Goal: Task Accomplishment & Management: Complete application form

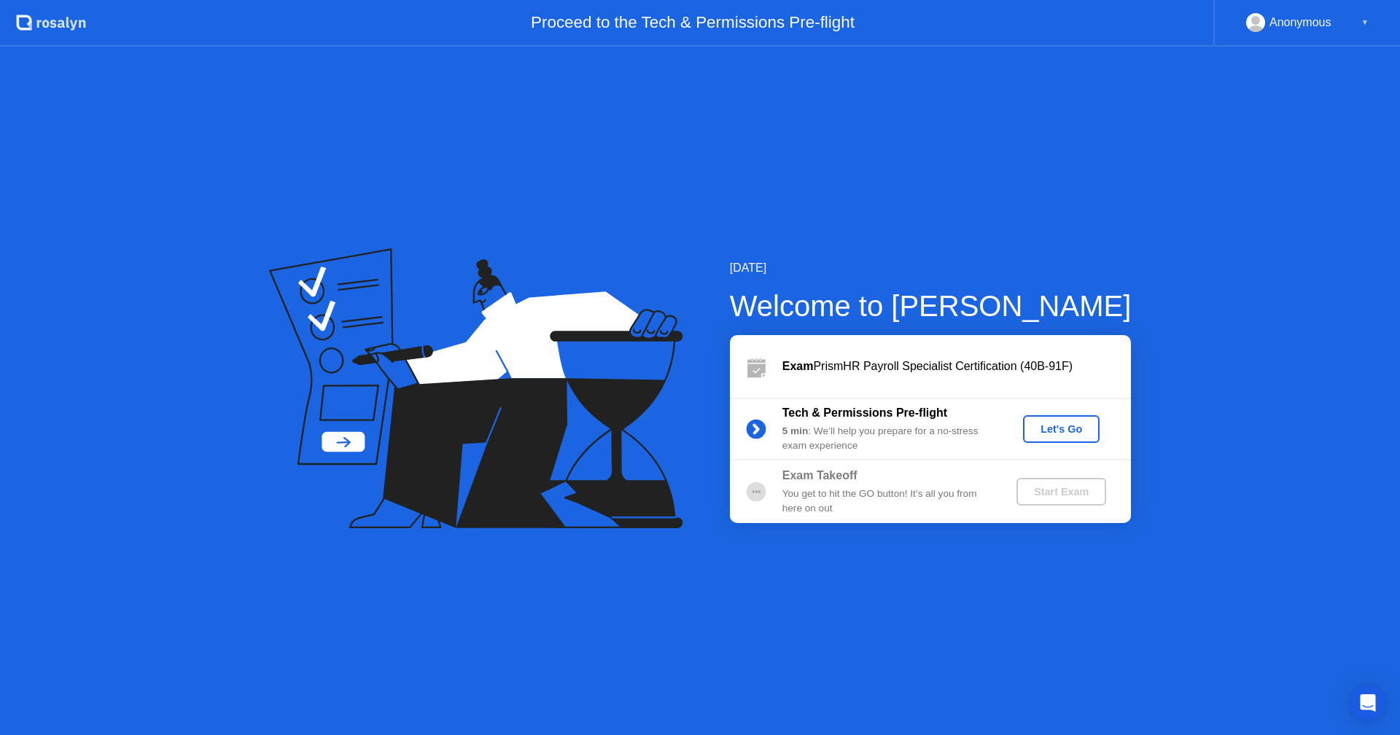
click at [1055, 425] on div "Let's Go" at bounding box center [1061, 430] width 65 height 12
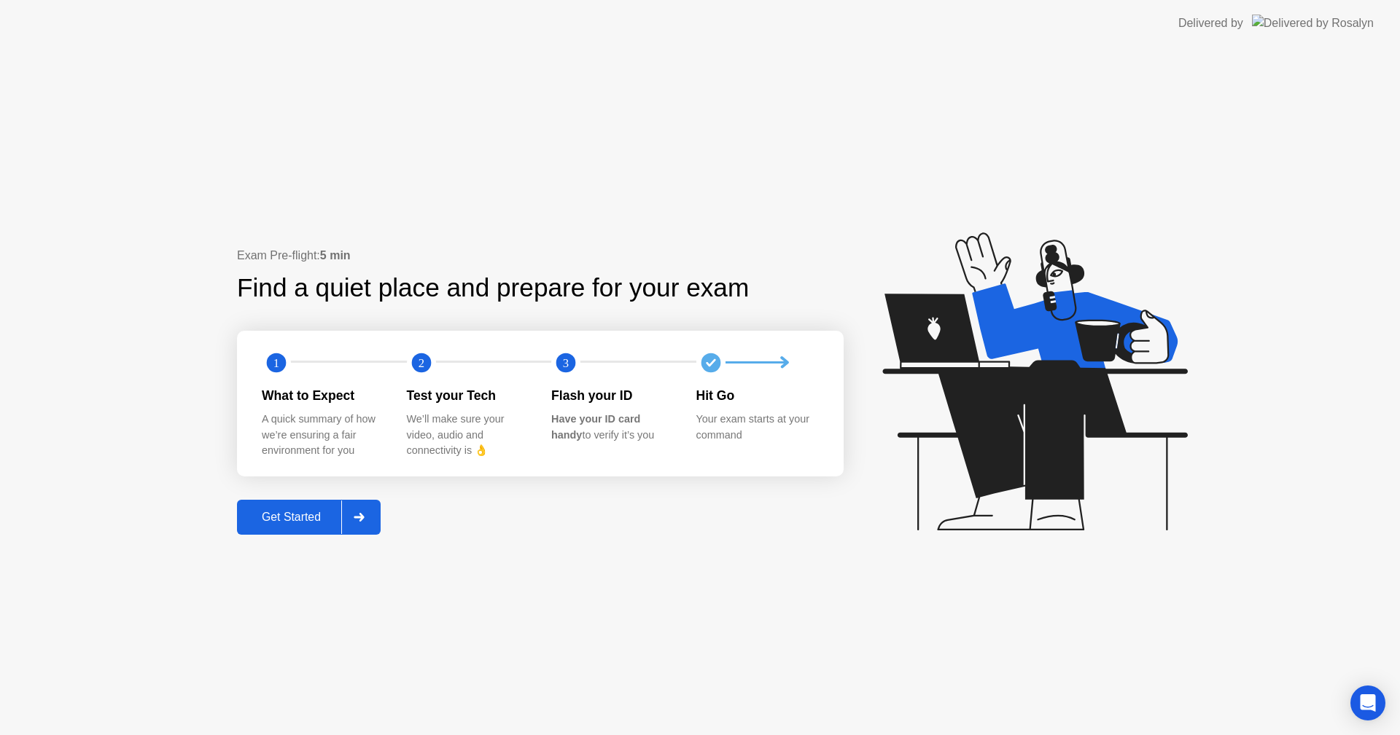
click at [275, 523] on div "Get Started" at bounding box center [291, 517] width 100 height 13
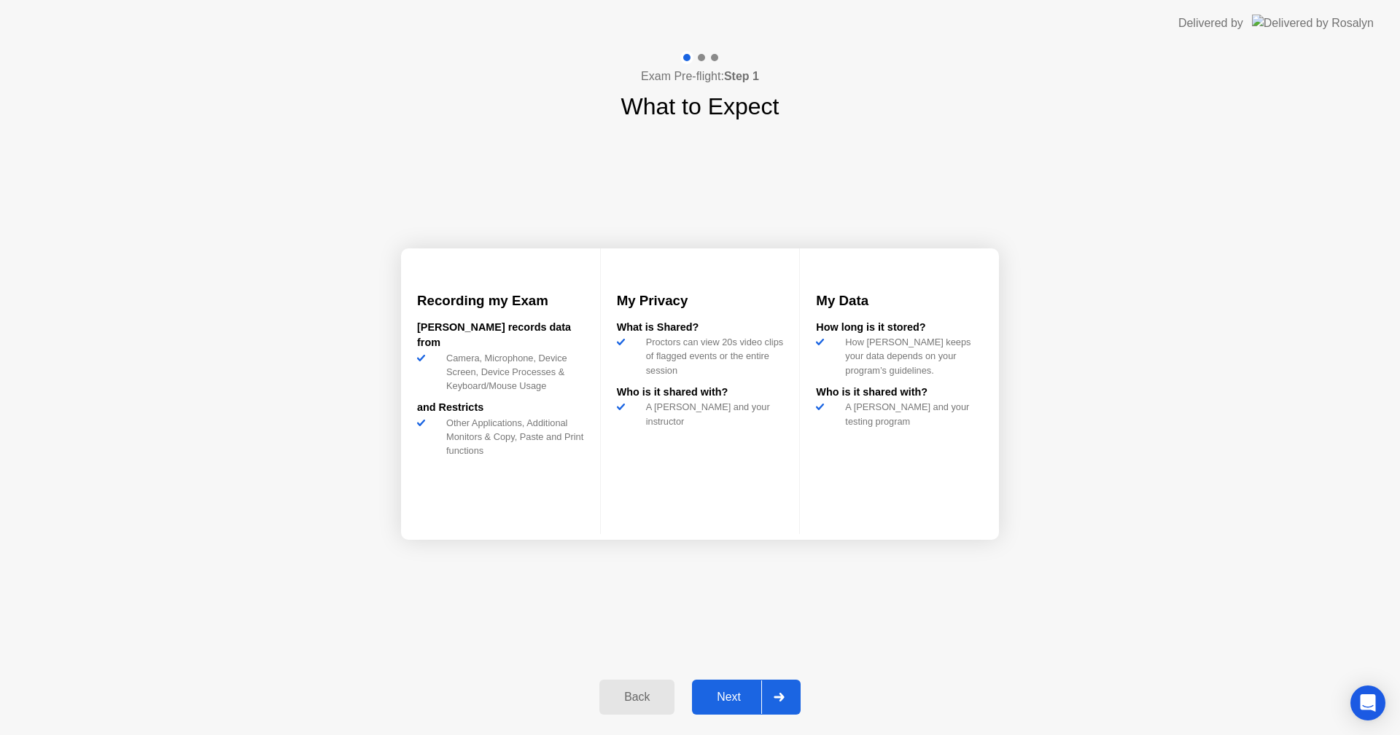
click at [735, 704] on div "Next" at bounding box center [728, 697] width 65 height 13
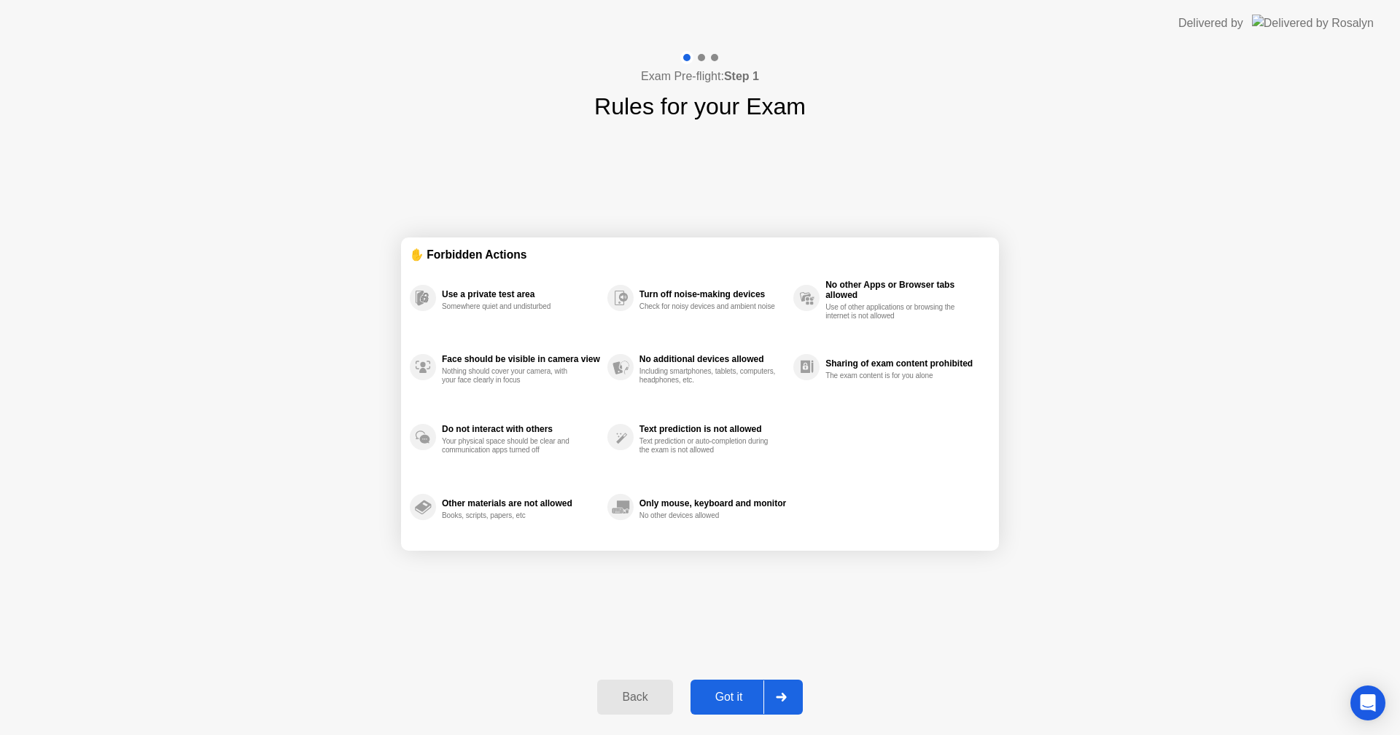
click at [731, 698] on div "Got it" at bounding box center [729, 697] width 69 height 13
select select "**********"
select select "*******"
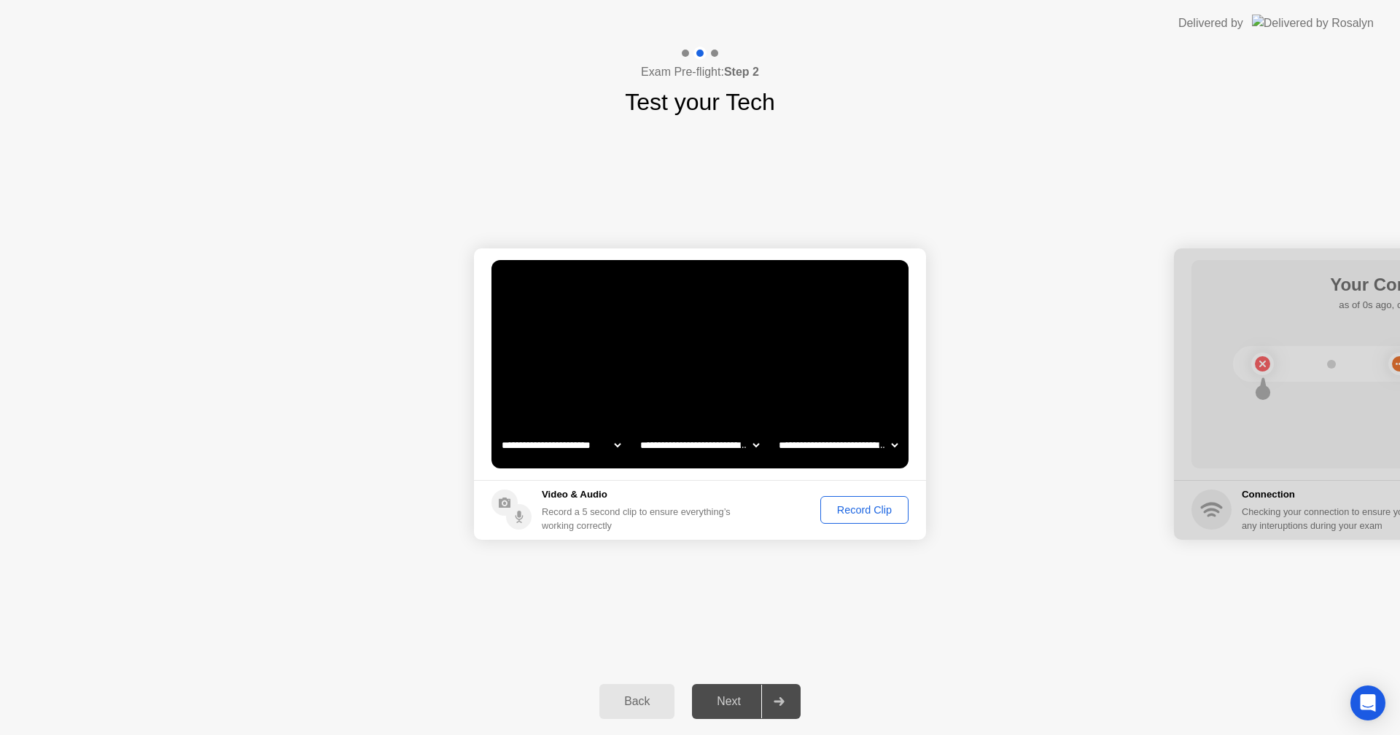
click at [714, 700] on div "Next" at bounding box center [728, 701] width 65 height 13
click at [862, 500] on button "Record Clip" at bounding box center [864, 510] width 88 height 28
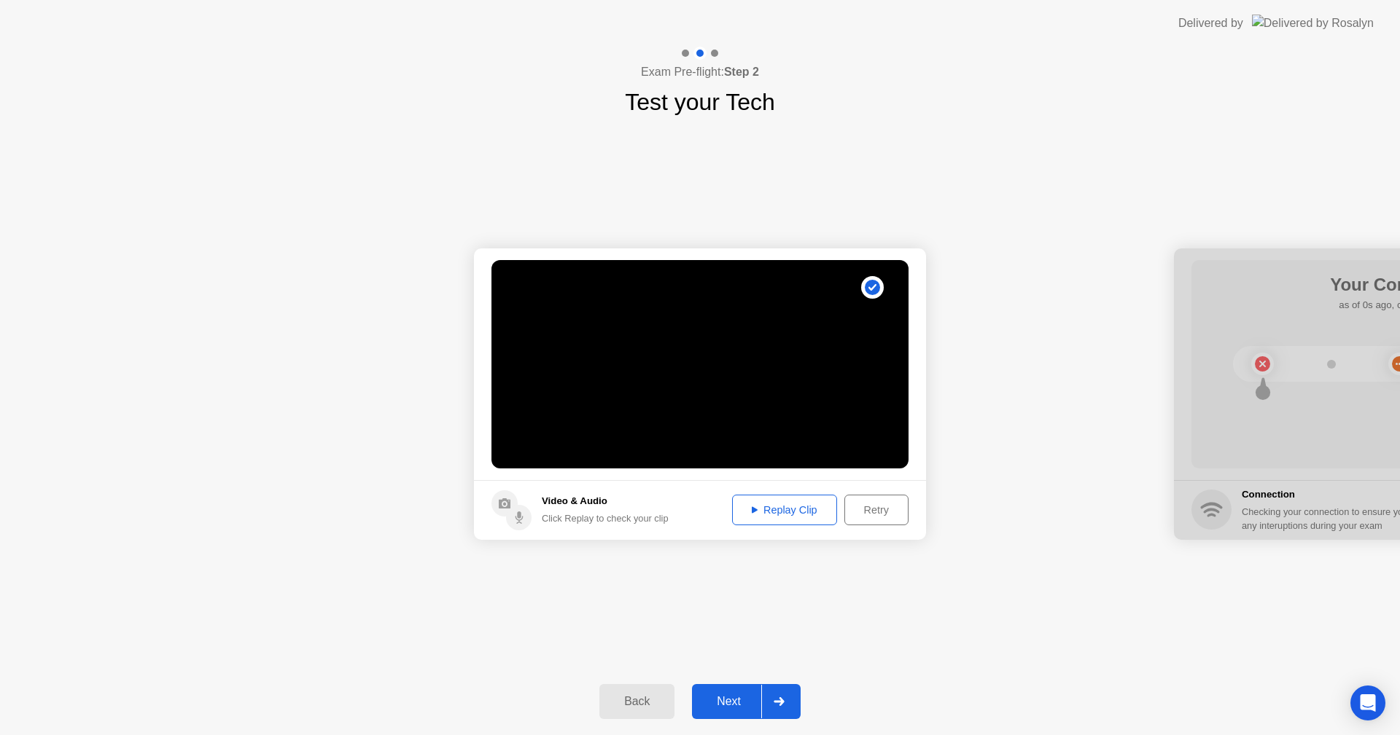
click at [870, 501] on button "Retry" at bounding box center [876, 510] width 64 height 31
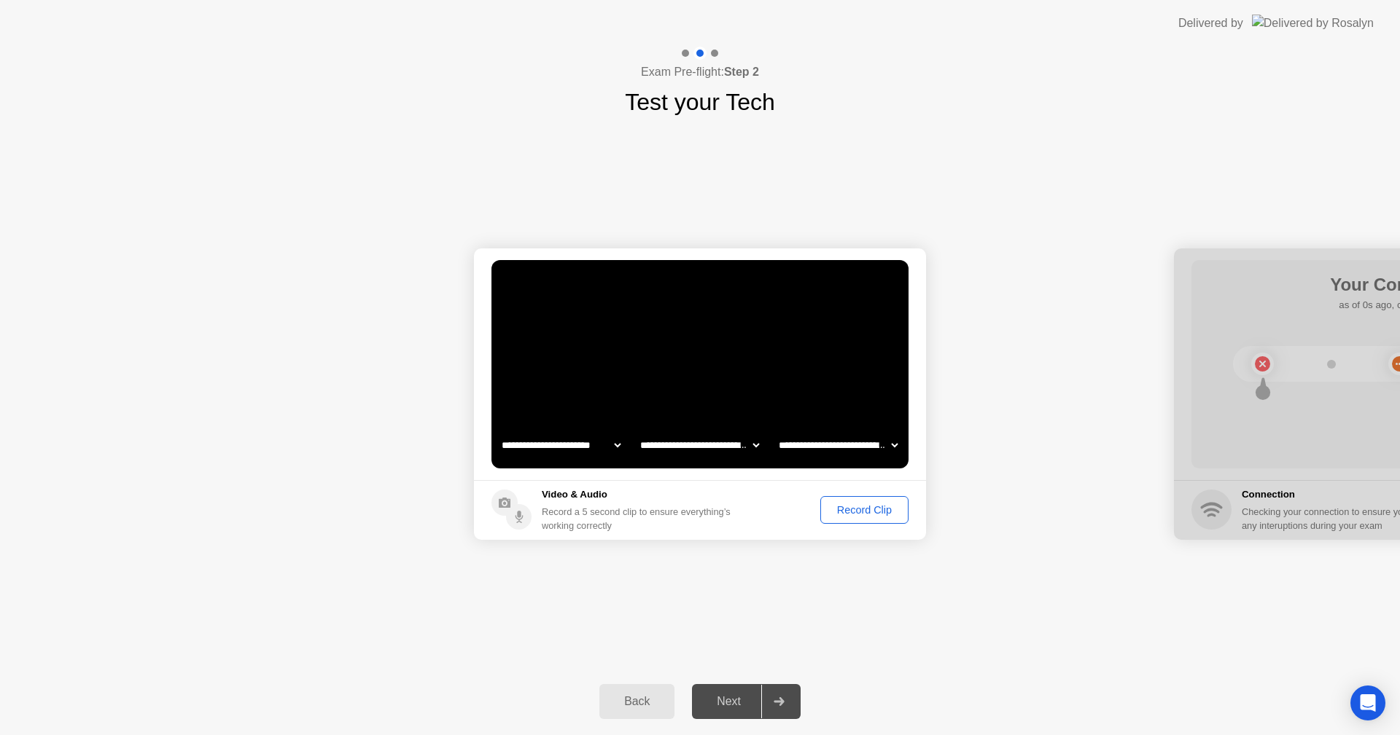
click at [859, 508] on div "Record Clip" at bounding box center [864, 510] width 78 height 12
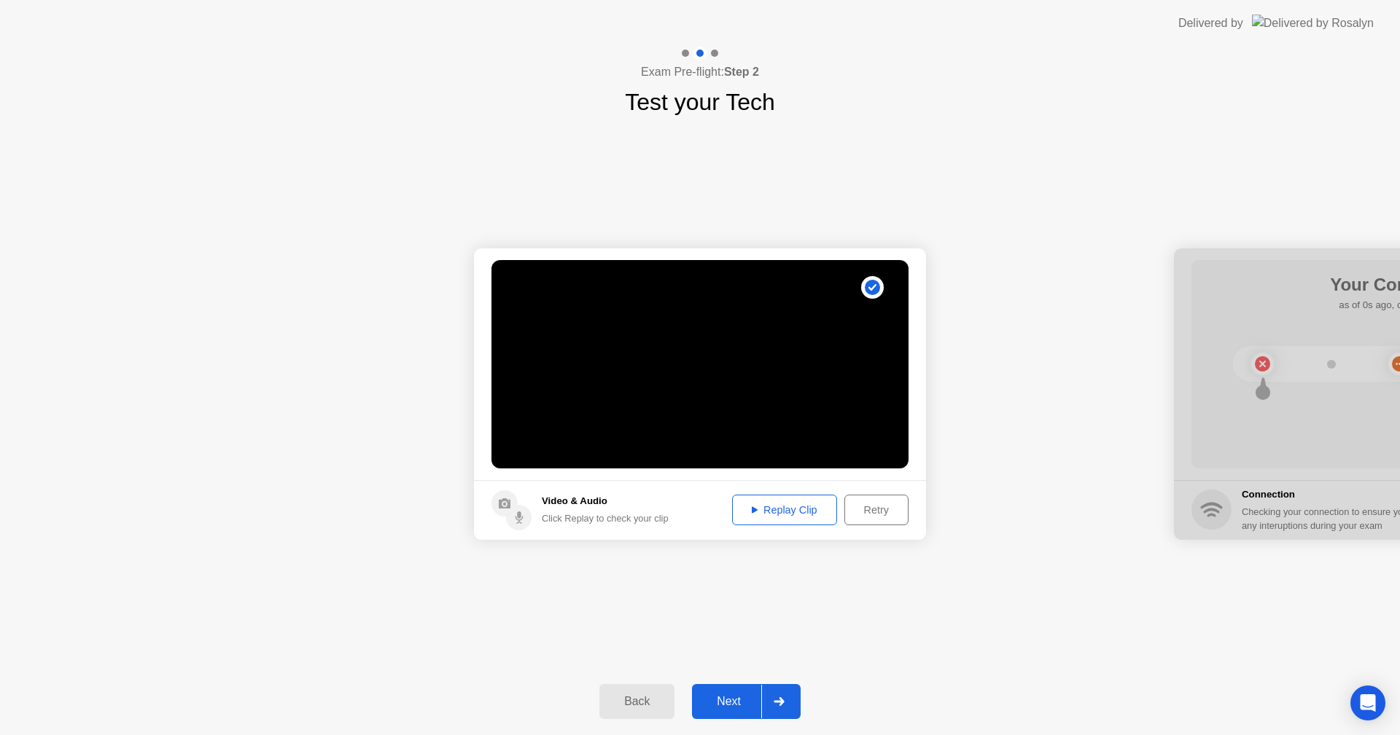
click at [779, 504] on div "Replay Clip" at bounding box center [784, 510] width 95 height 12
click at [734, 692] on button "Next" at bounding box center [746, 701] width 109 height 35
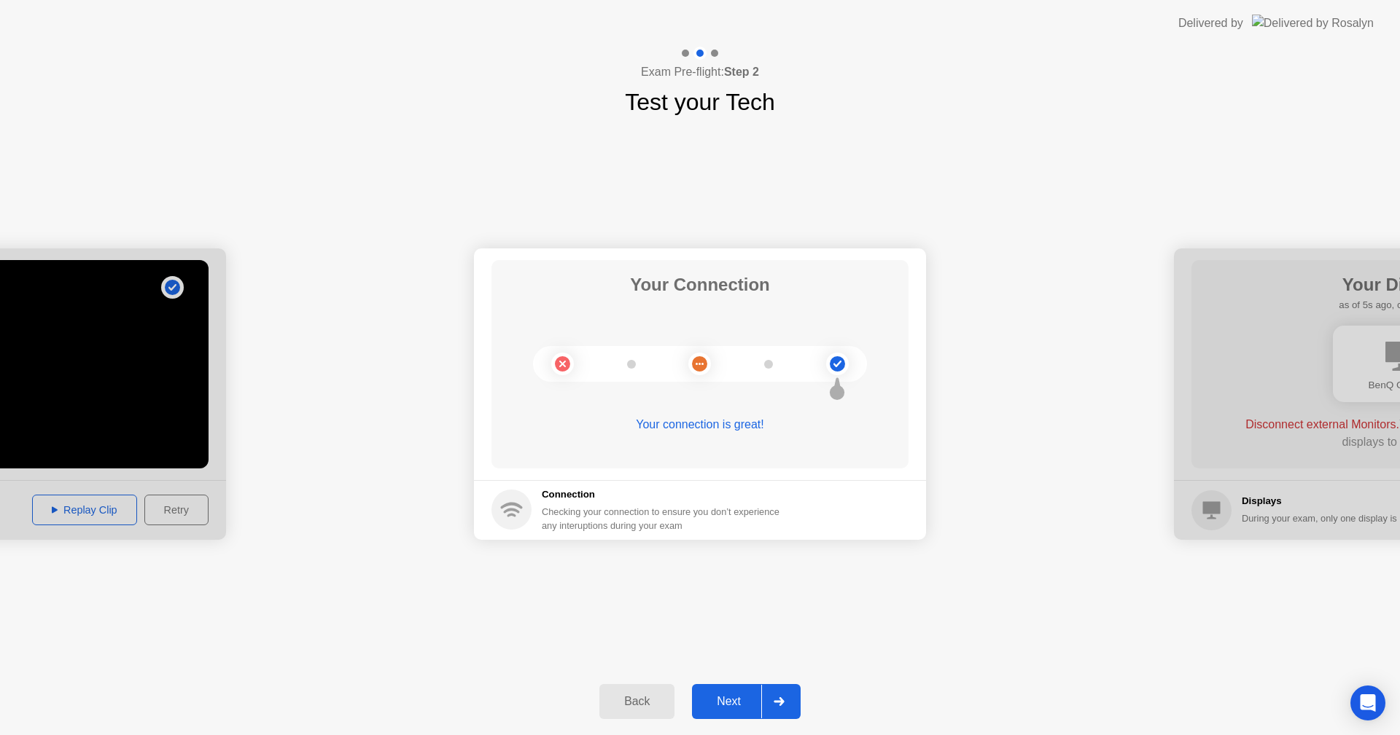
click at [717, 704] on div "Next" at bounding box center [728, 701] width 65 height 13
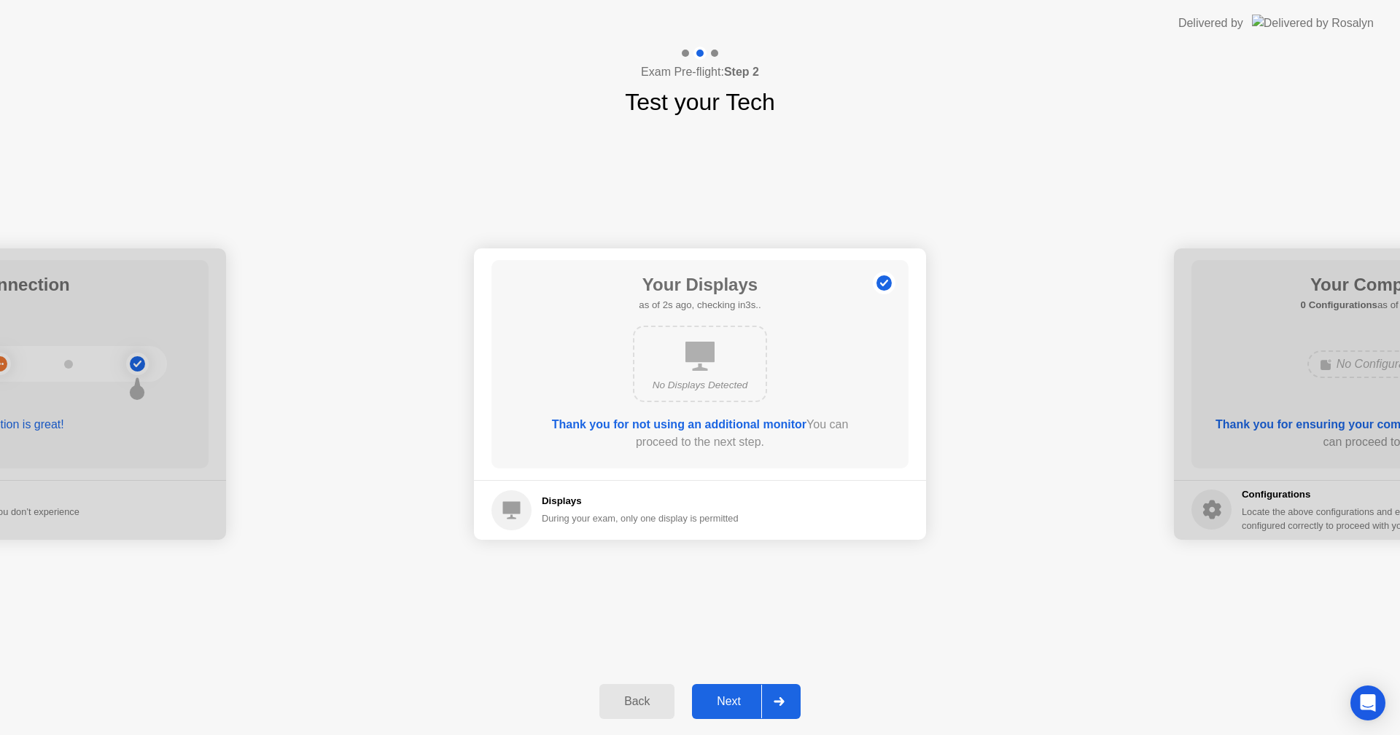
click at [720, 701] on div "Next" at bounding box center [728, 701] width 65 height 13
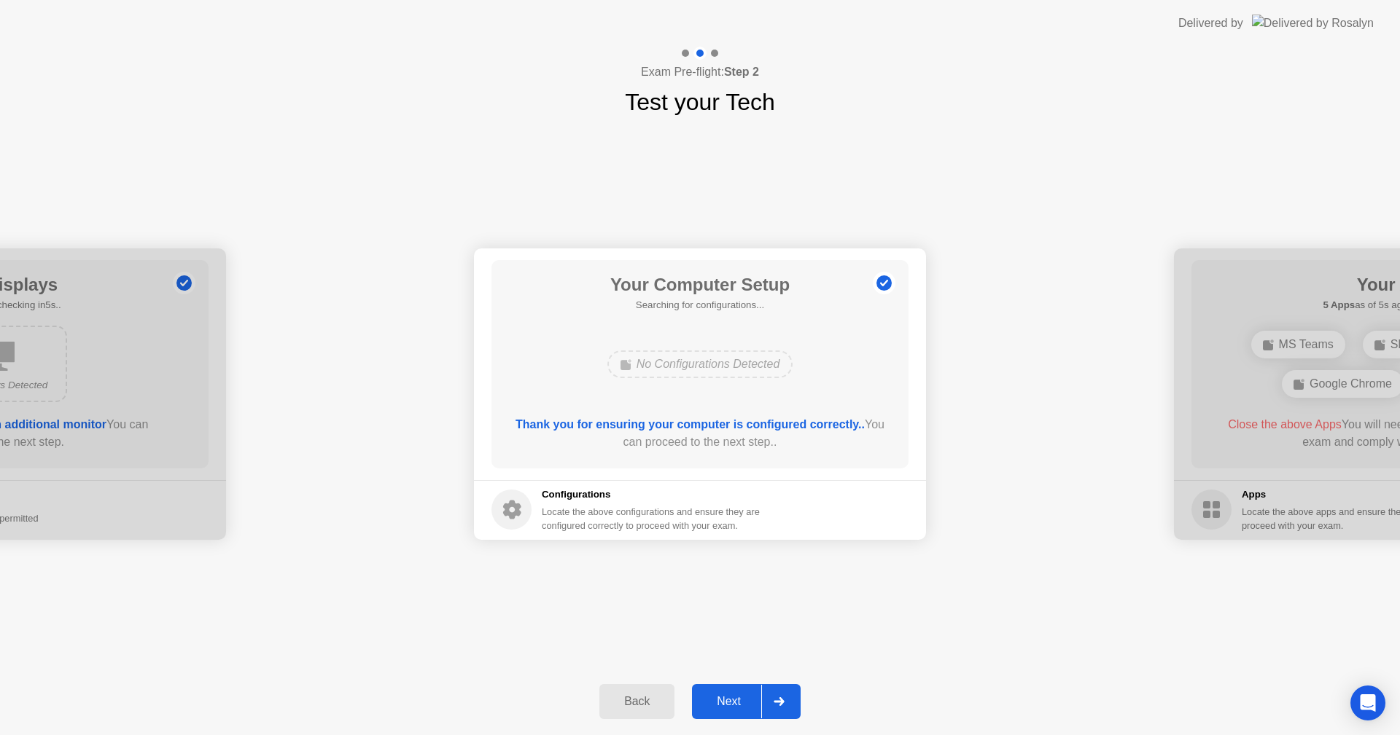
click at [722, 699] on div "Next" at bounding box center [728, 701] width 65 height 13
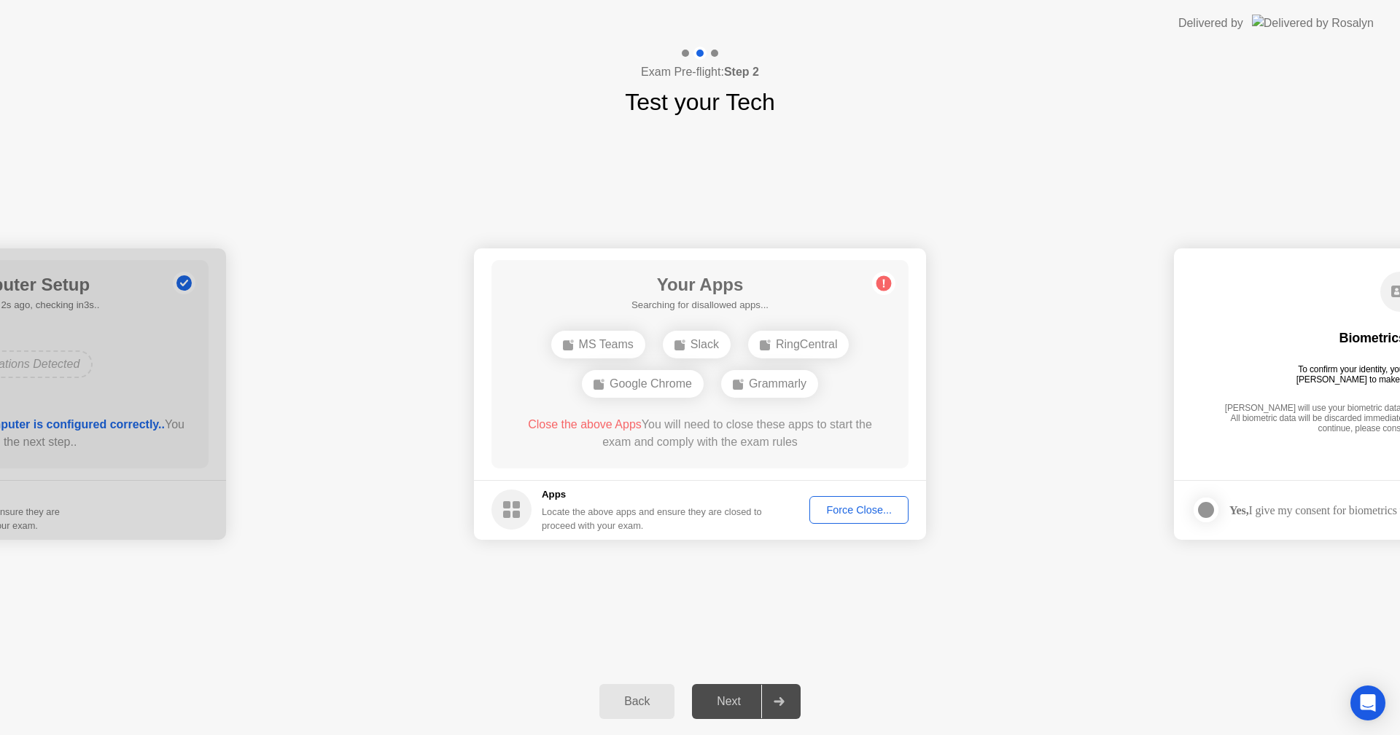
click at [862, 512] on div "Force Close..." at bounding box center [858, 510] width 89 height 12
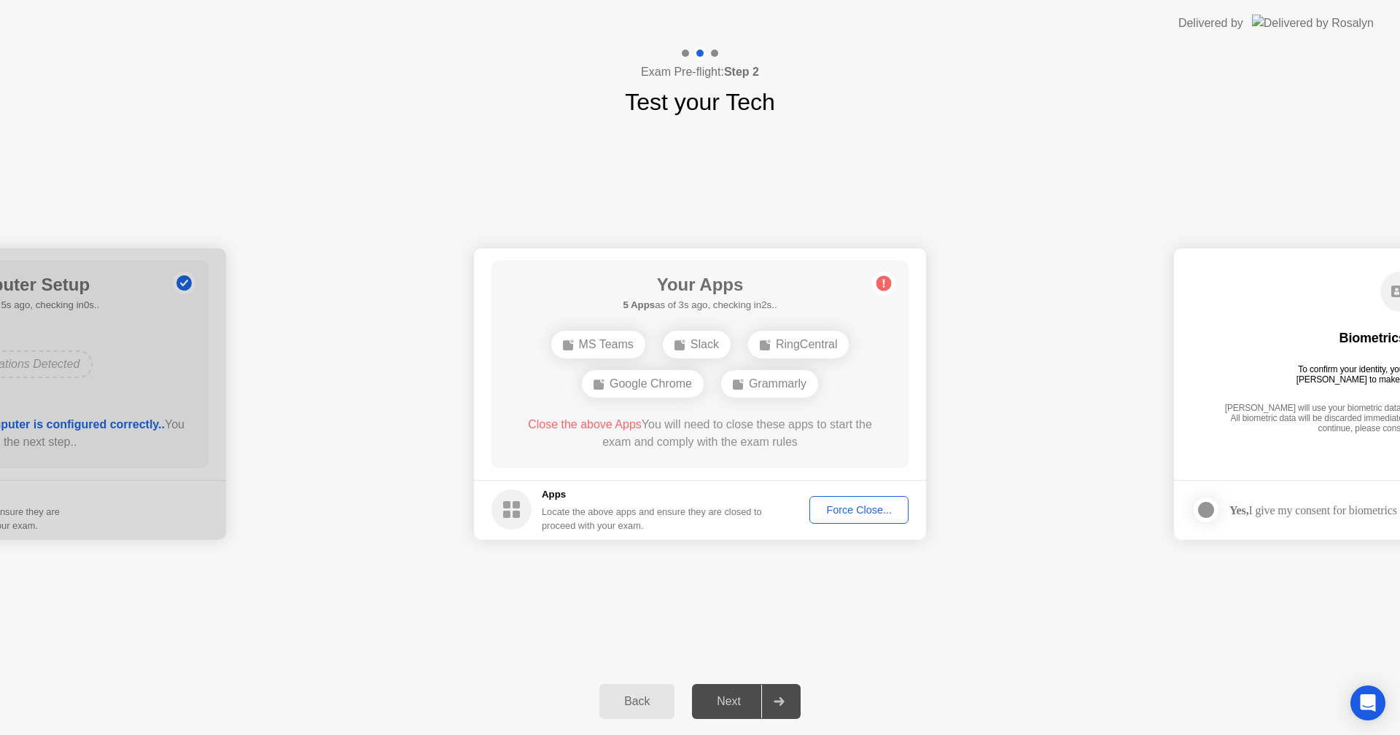
click at [856, 515] on div "Force Close..." at bounding box center [858, 510] width 89 height 12
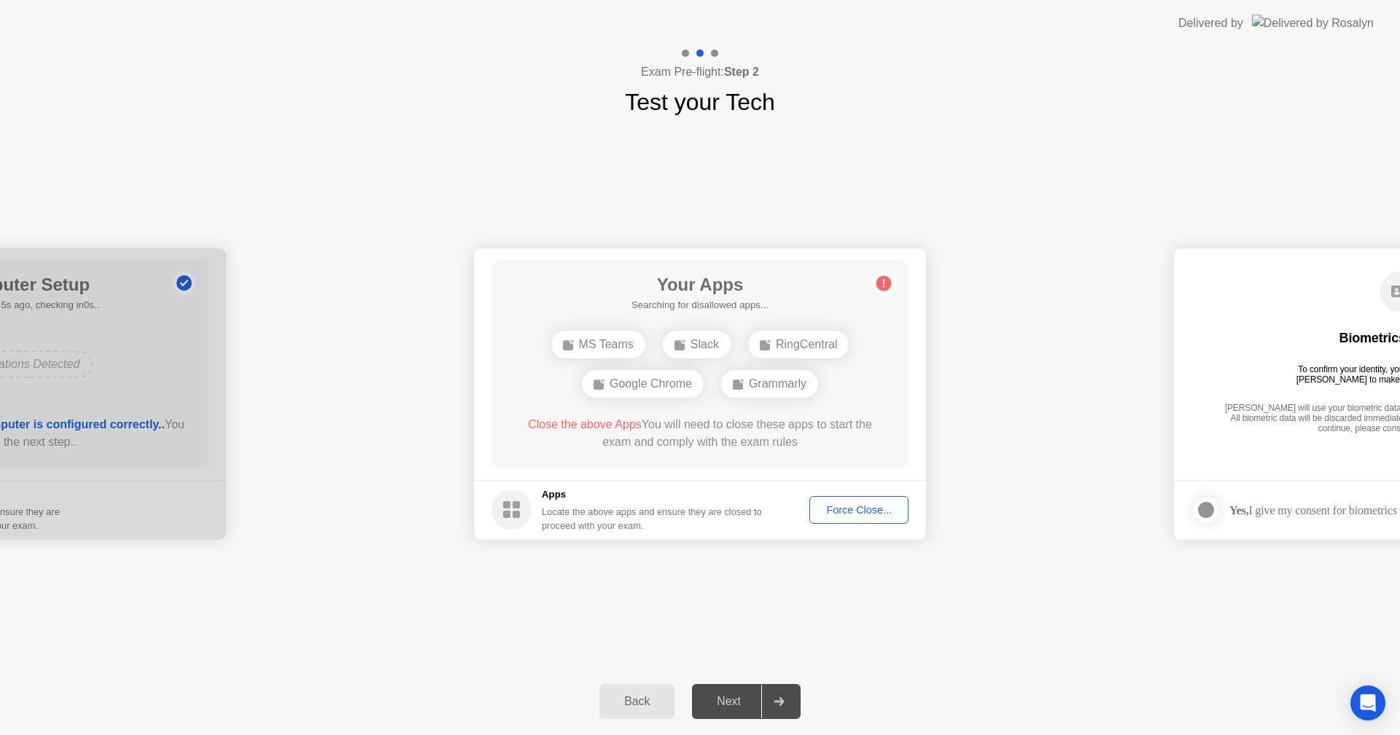
click at [845, 518] on button "Force Close..." at bounding box center [858, 510] width 99 height 28
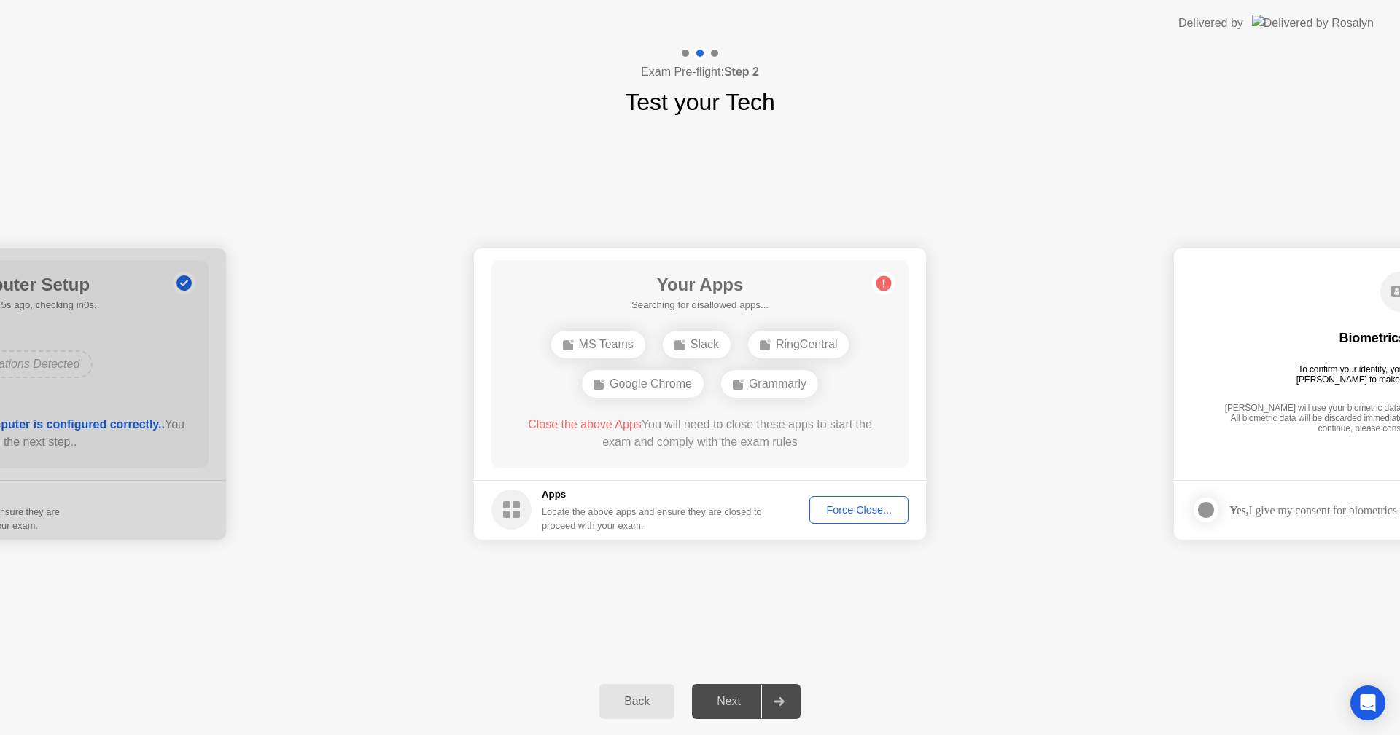
click at [844, 512] on div "Force Close..." at bounding box center [858, 510] width 89 height 12
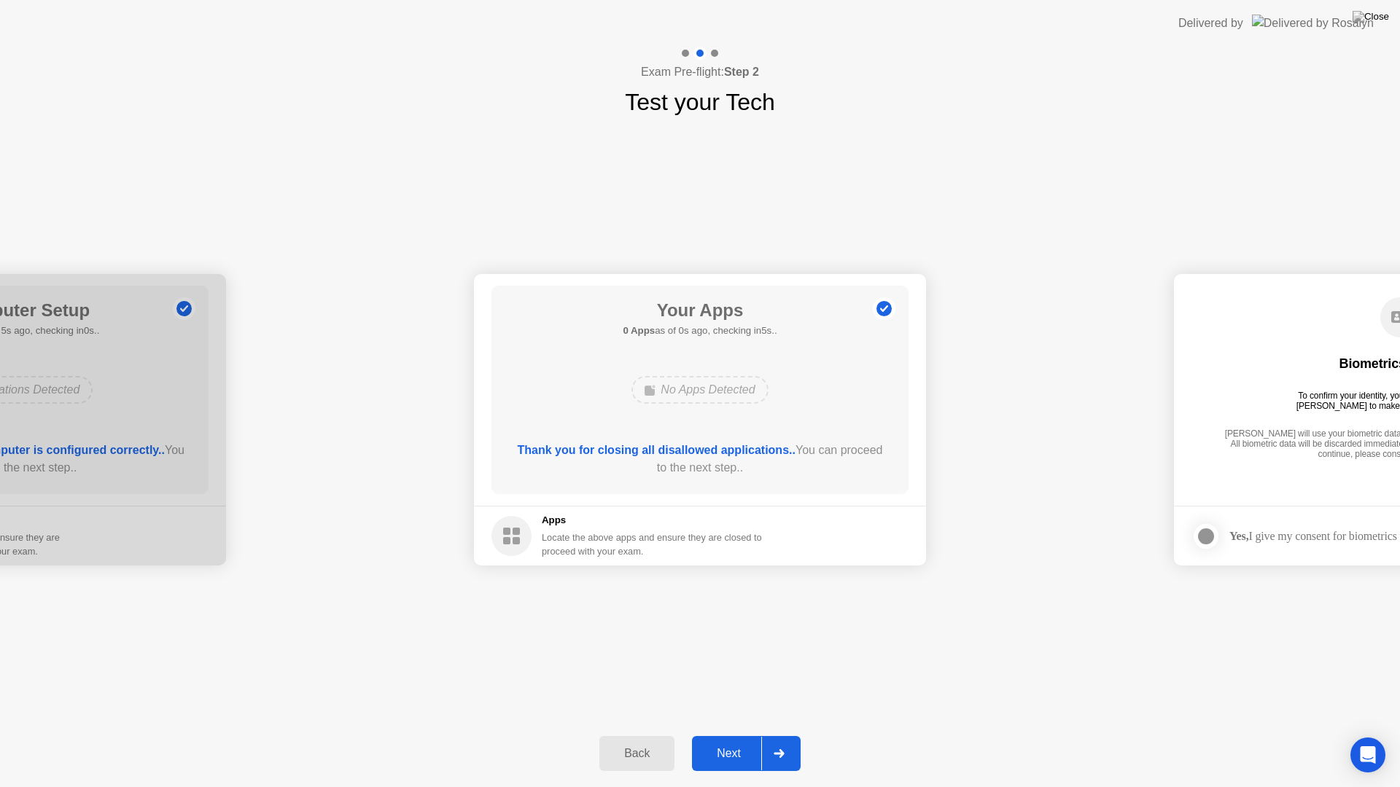
click at [727, 467] on div "Thank you for closing all disallowed applications.. You can proceed to the next…" at bounding box center [699, 459] width 375 height 35
click at [747, 735] on div "Next" at bounding box center [728, 753] width 65 height 13
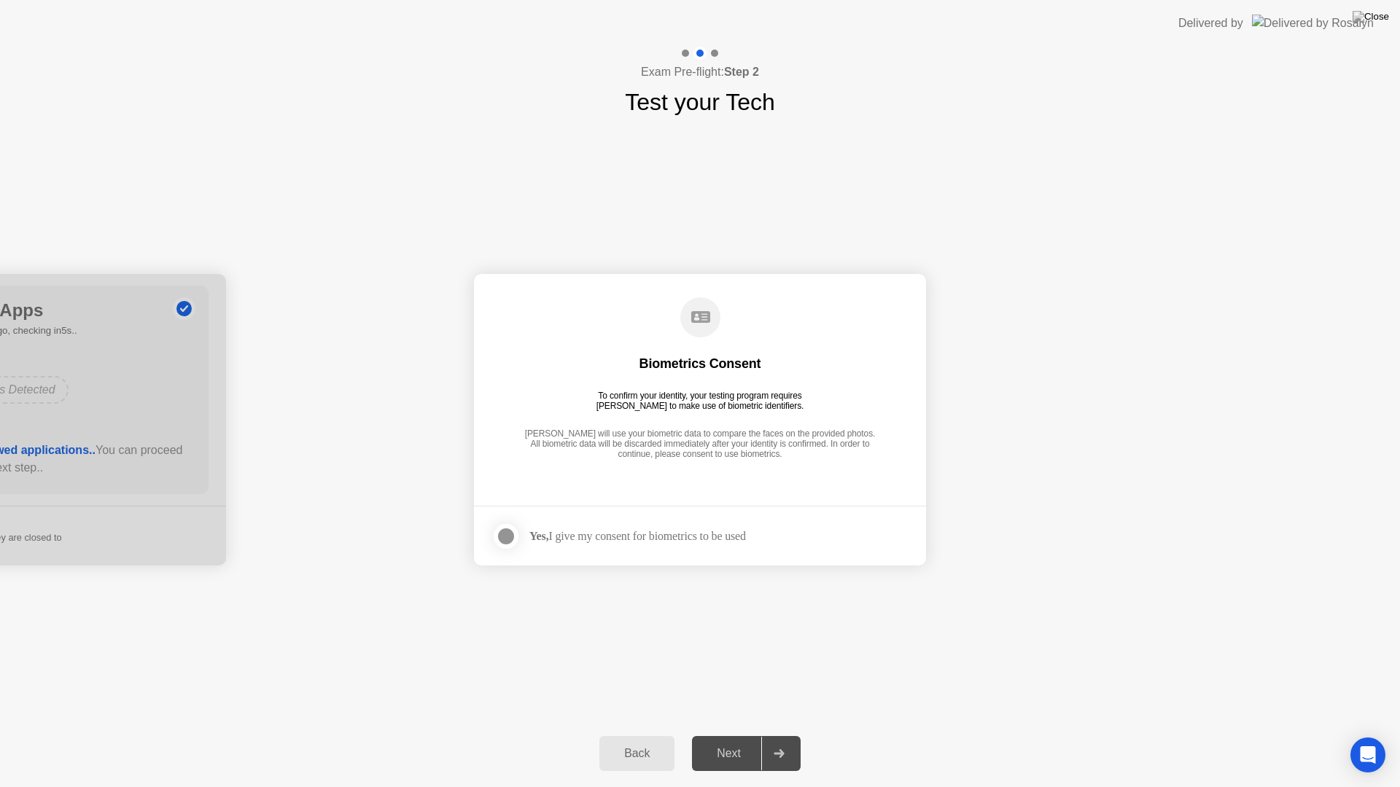
click at [730, 735] on div "Next" at bounding box center [728, 753] width 65 height 13
click at [502, 536] on div at bounding box center [505, 536] width 17 height 17
click at [740, 735] on div "Next" at bounding box center [728, 753] width 65 height 13
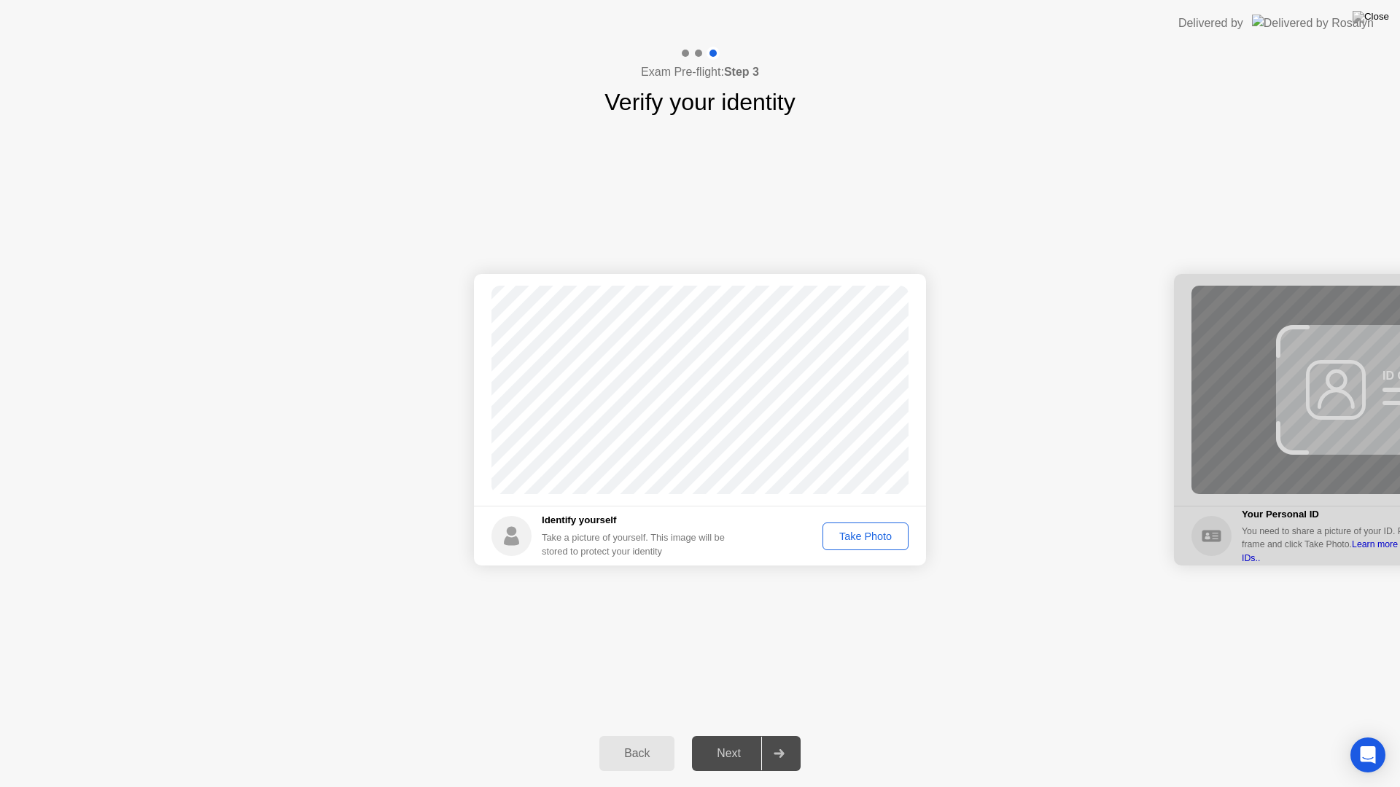
click at [854, 538] on div "Take Photo" at bounding box center [865, 537] width 76 height 12
click at [725, 735] on div "Next" at bounding box center [728, 753] width 65 height 13
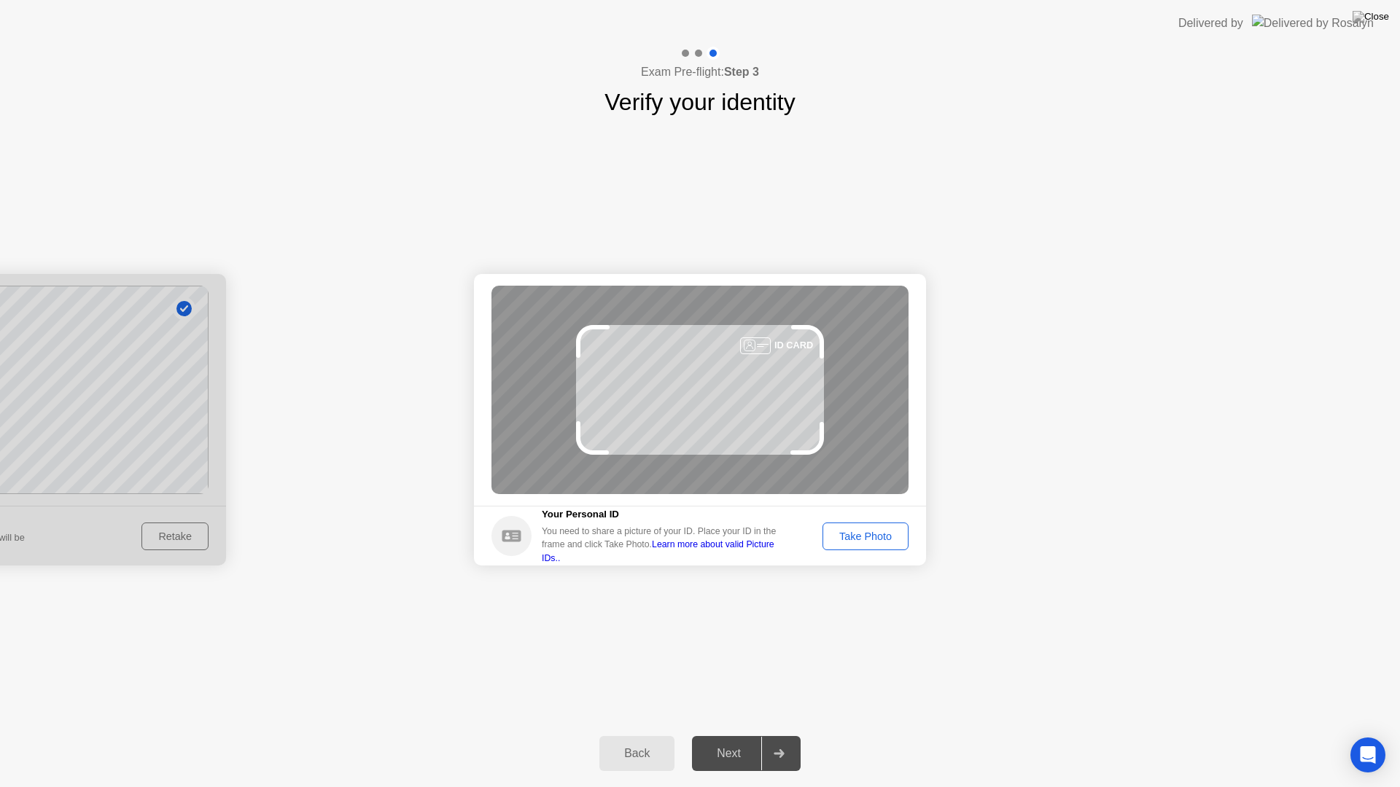
click at [855, 526] on button "Take Photo" at bounding box center [865, 537] width 86 height 28
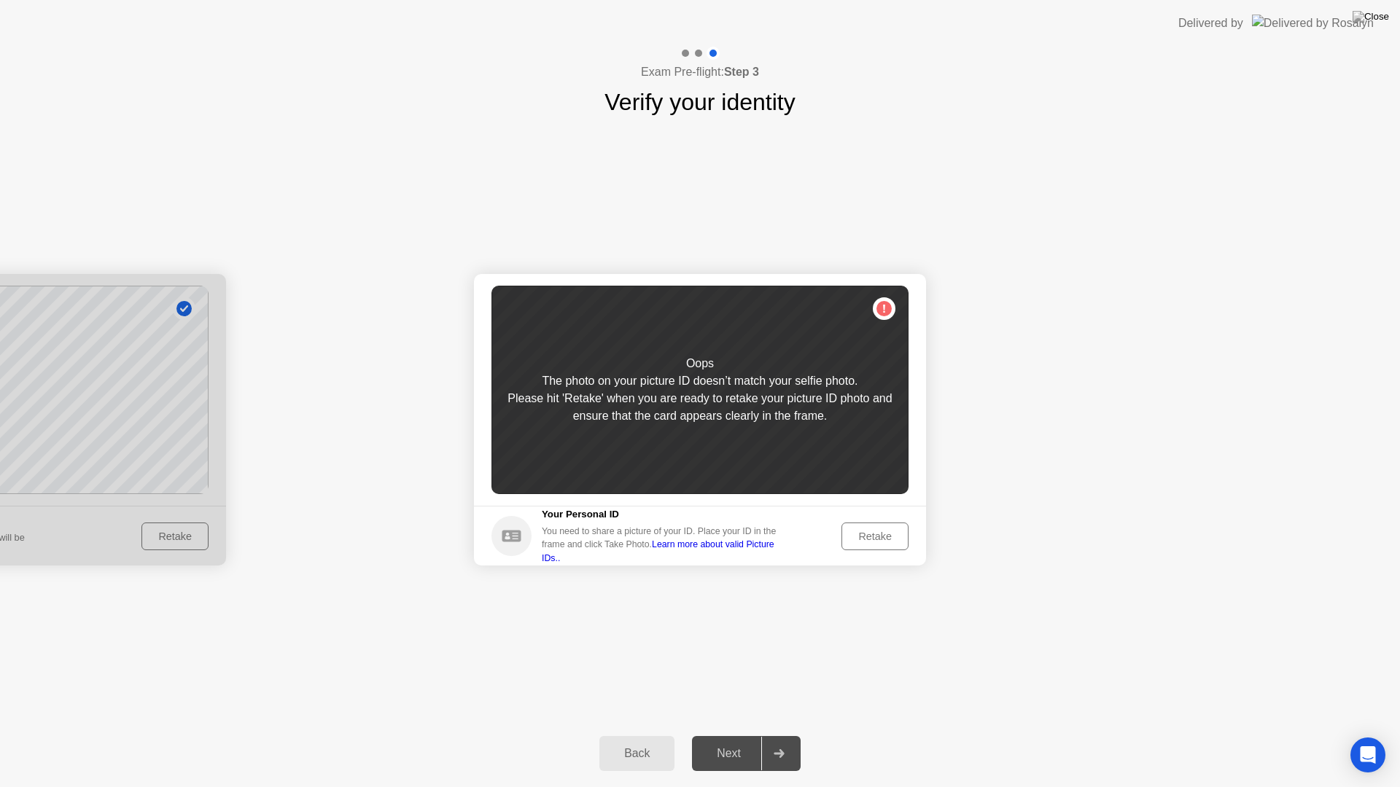
click at [874, 534] on div "Retake" at bounding box center [874, 537] width 57 height 12
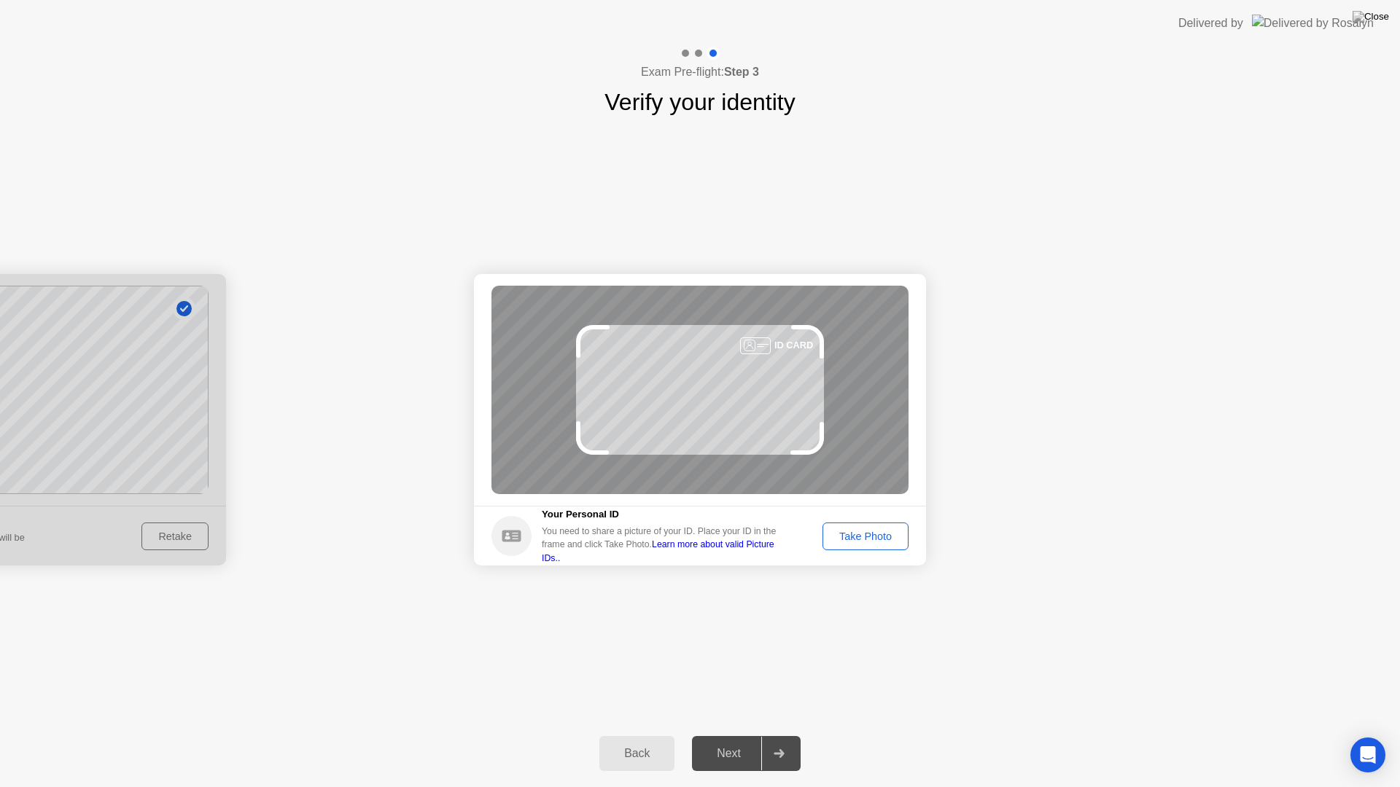
click at [868, 533] on div "Take Photo" at bounding box center [865, 537] width 76 height 12
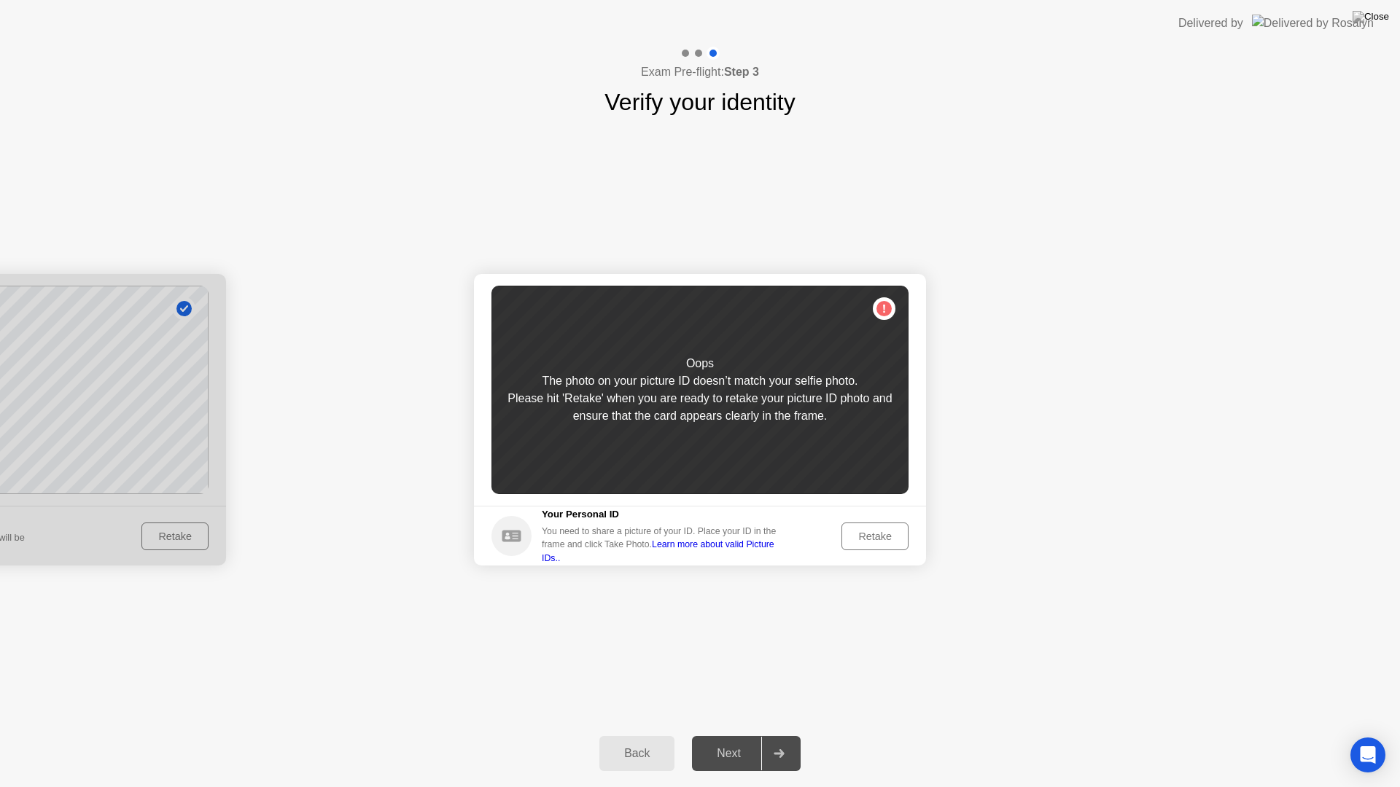
click at [633, 735] on div "Back" at bounding box center [637, 753] width 66 height 13
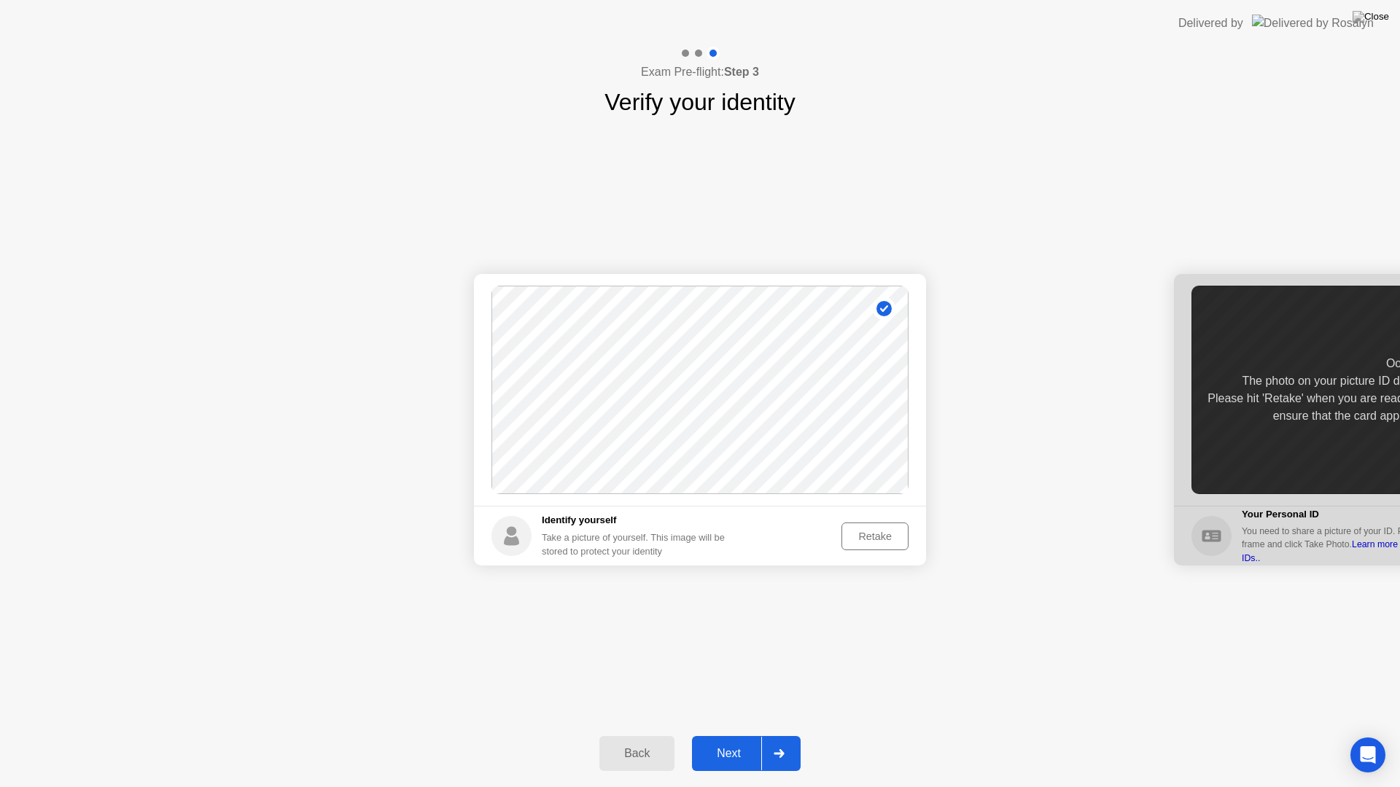
click at [872, 542] on div "Retake" at bounding box center [874, 537] width 57 height 12
click at [872, 542] on div "Take Photo" at bounding box center [865, 537] width 76 height 12
click at [723, 735] on div "Next" at bounding box center [728, 753] width 65 height 13
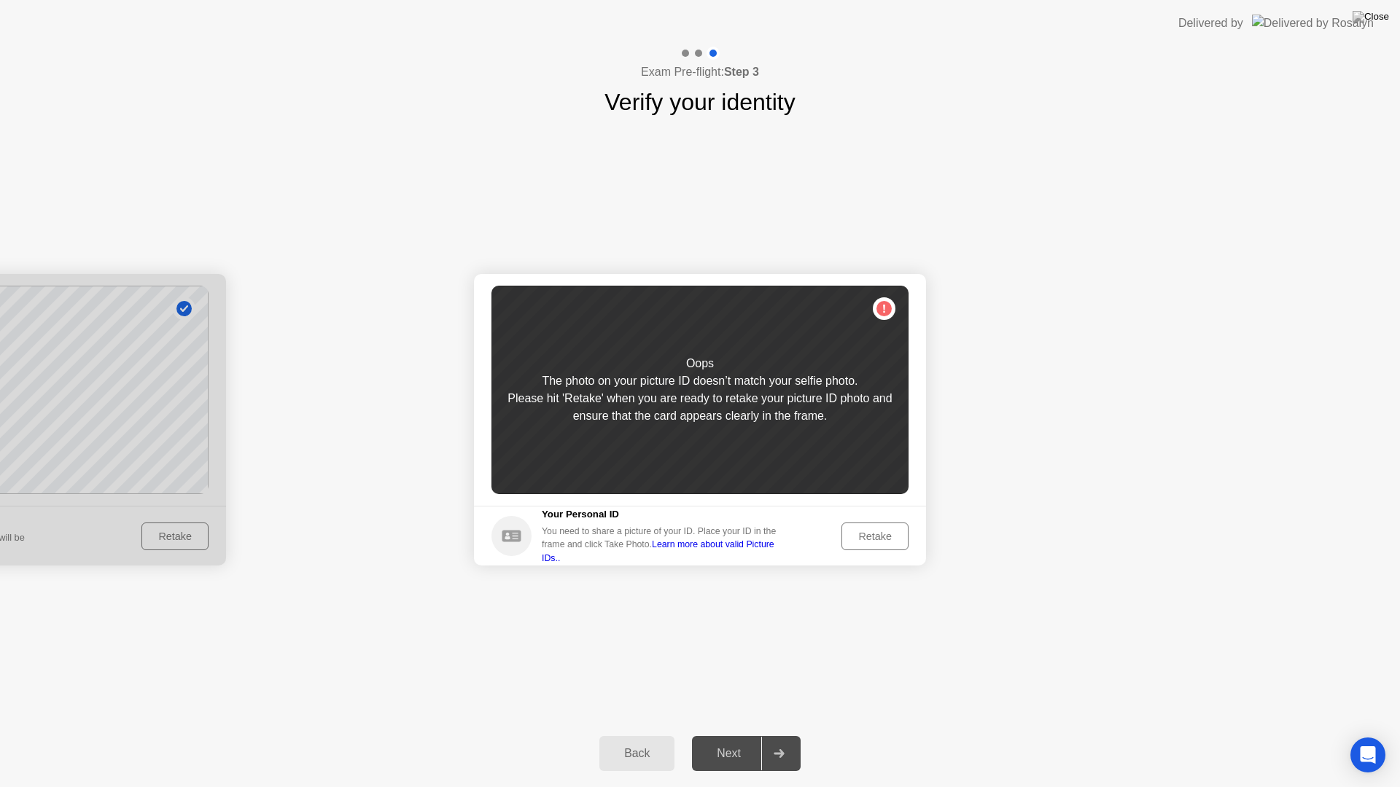
click at [860, 531] on div "Retake" at bounding box center [874, 537] width 57 height 12
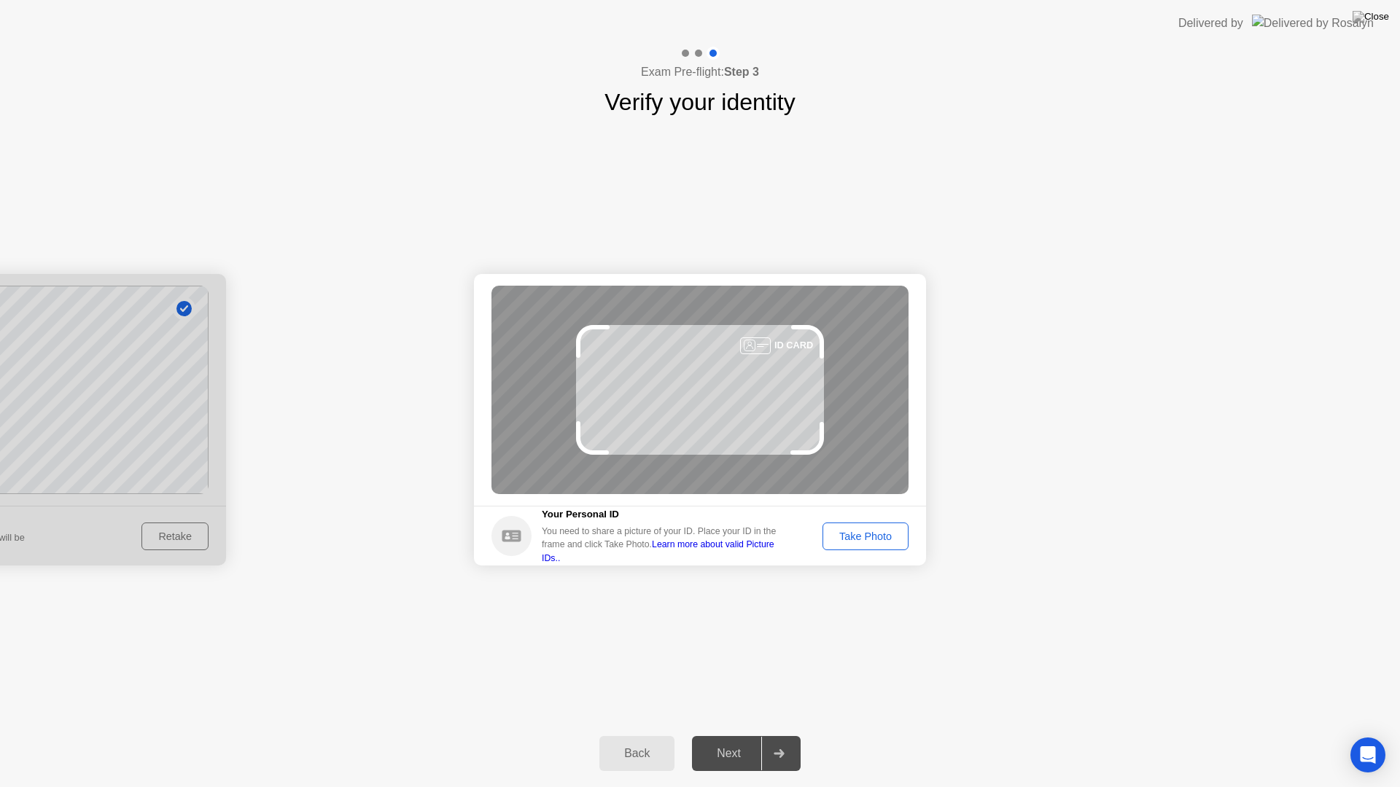
click at [878, 538] on div "Take Photo" at bounding box center [865, 537] width 76 height 12
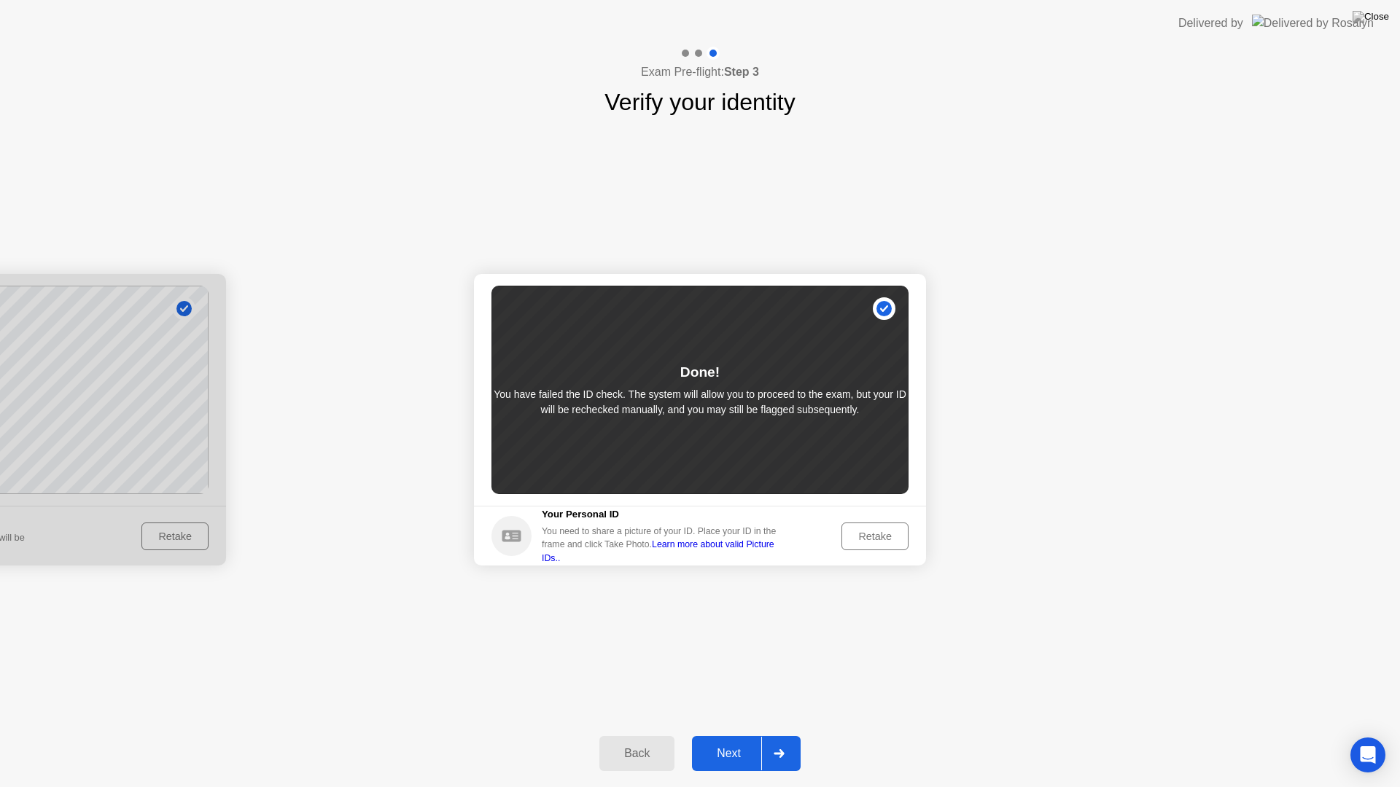
click at [716, 735] on div "Next" at bounding box center [728, 753] width 65 height 13
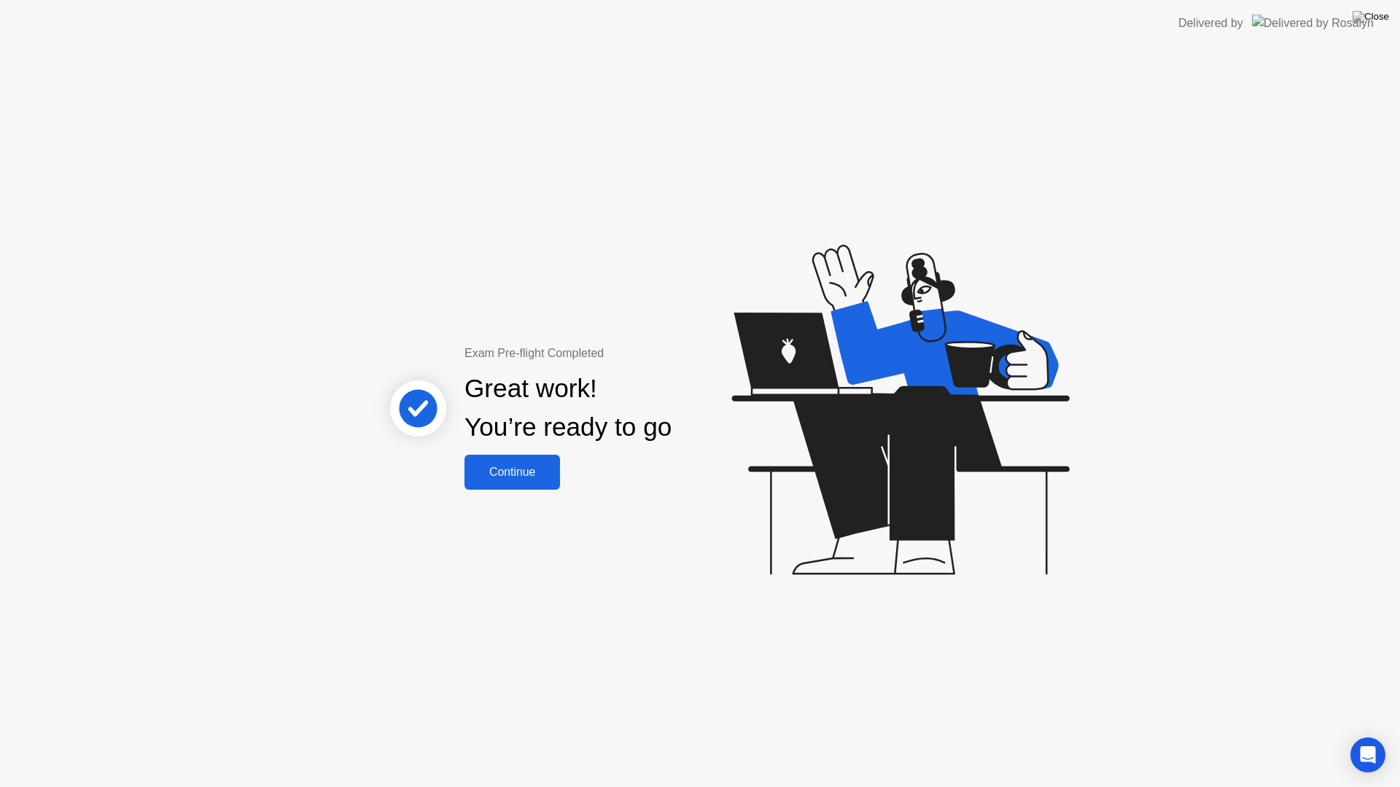
click at [518, 481] on button "Continue" at bounding box center [511, 472] width 95 height 35
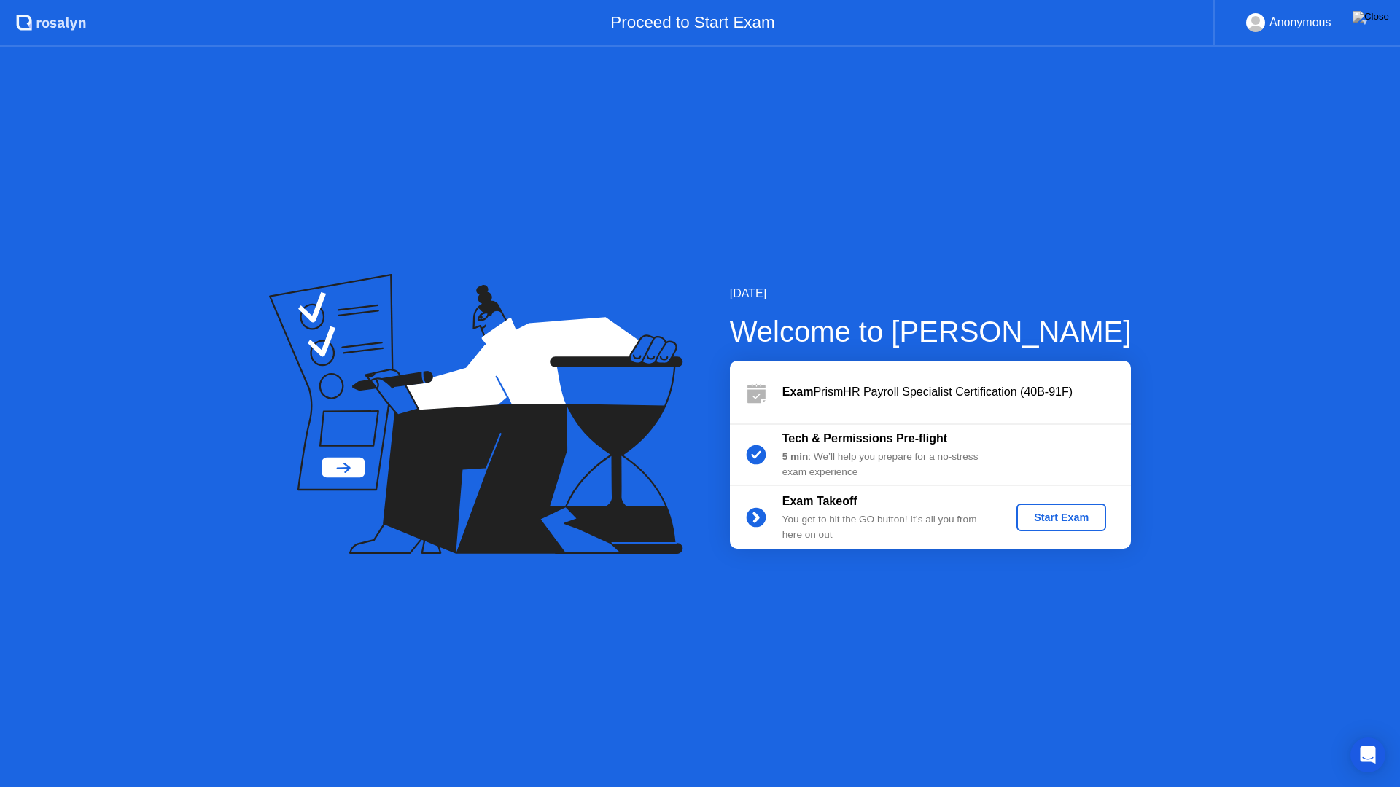
click at [1061, 516] on div "Start Exam" at bounding box center [1061, 518] width 78 height 12
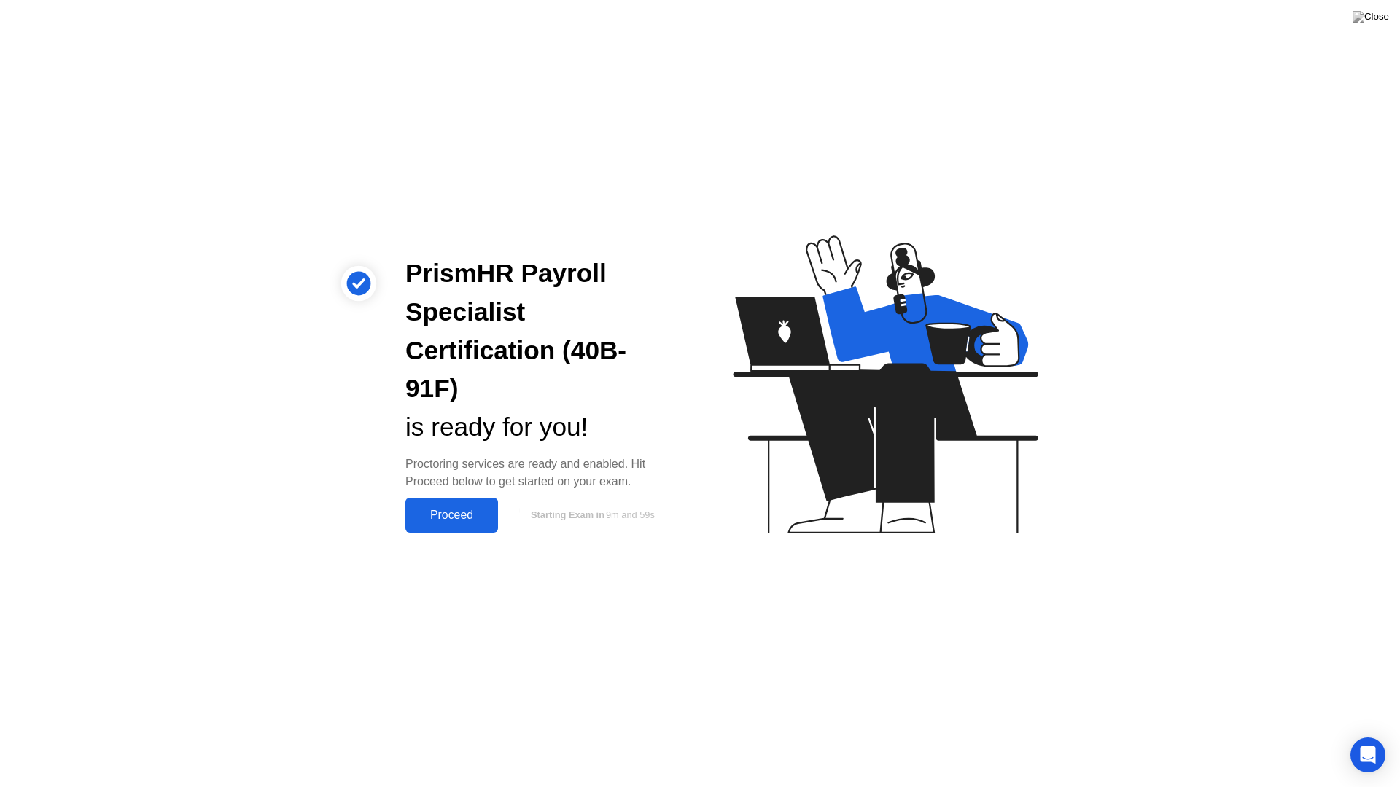
click at [440, 509] on div "Proceed" at bounding box center [452, 515] width 84 height 13
